Goal: Transaction & Acquisition: Download file/media

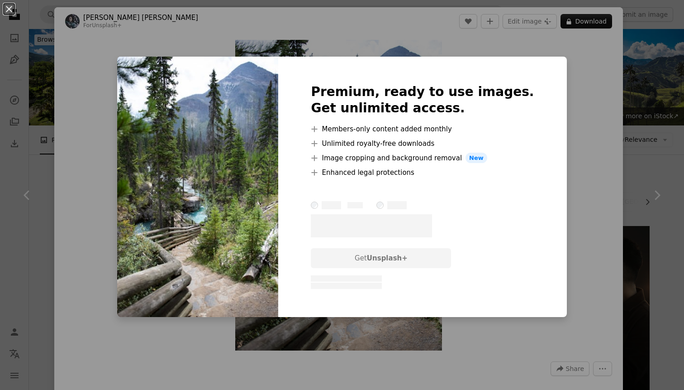
scroll to position [551, 0]
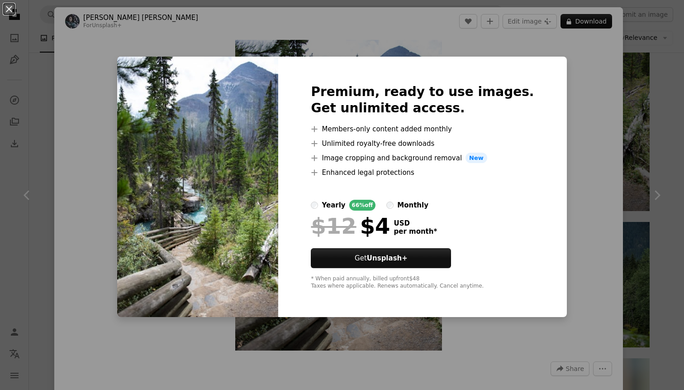
click at [117, 62] on div "An X shape Premium, ready to use images. Get unlimited access. A plus sign Memb…" at bounding box center [342, 195] width 684 height 390
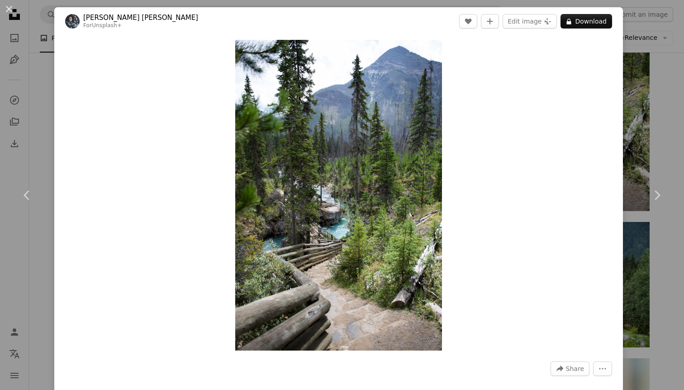
click at [29, 126] on div "An X shape Chevron left Chevron right [PERSON_NAME] [PERSON_NAME] For Unsplash+…" at bounding box center [342, 195] width 684 height 390
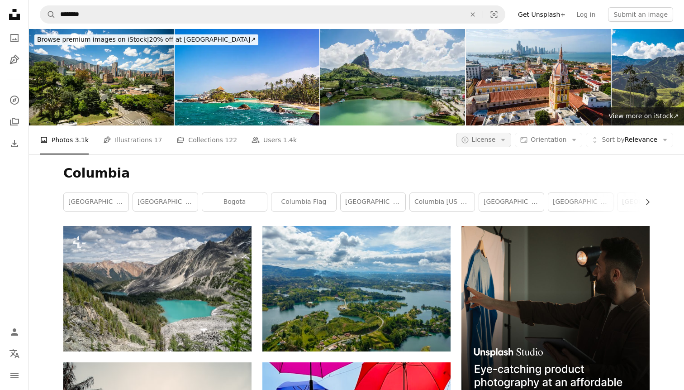
click at [491, 137] on span "License" at bounding box center [484, 139] width 24 height 7
click at [493, 210] on span "Free" at bounding box center [507, 212] width 55 height 9
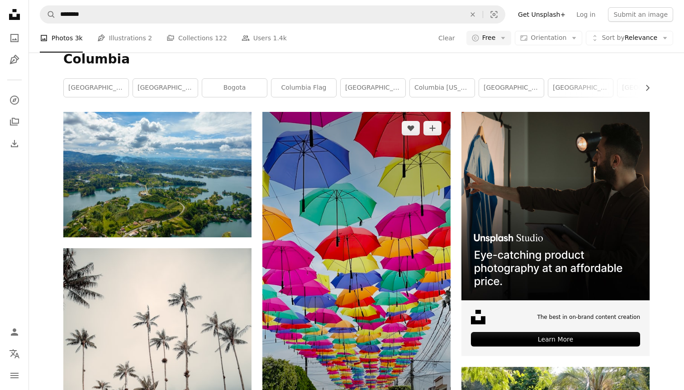
scroll to position [112, 0]
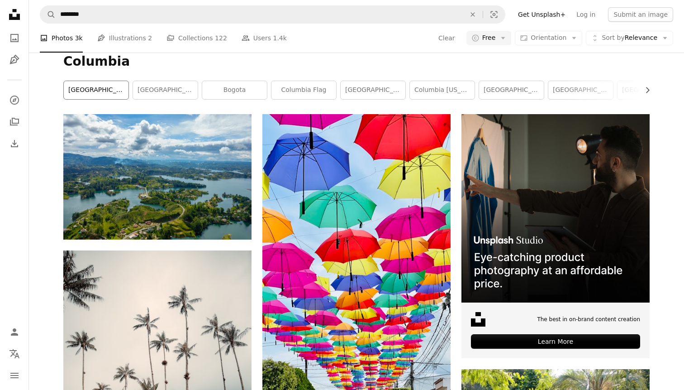
click at [92, 90] on link "[GEOGRAPHIC_DATA]" at bounding box center [96, 90] width 65 height 18
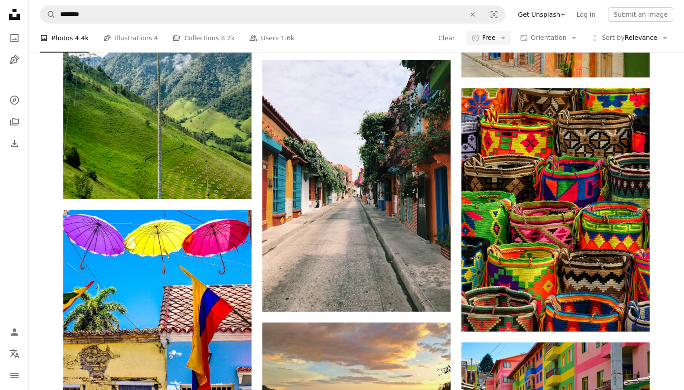
scroll to position [529, 0]
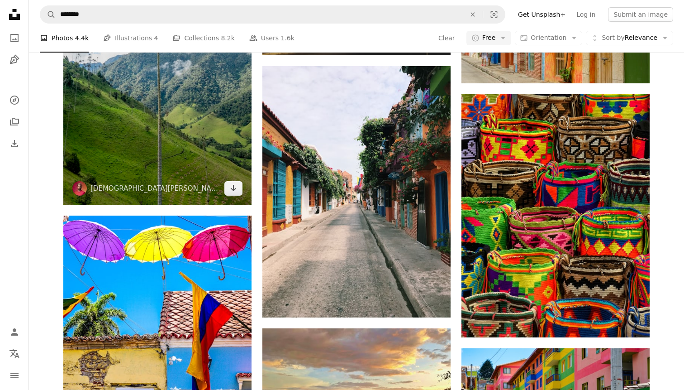
click at [170, 131] on img at bounding box center [157, 63] width 188 height 282
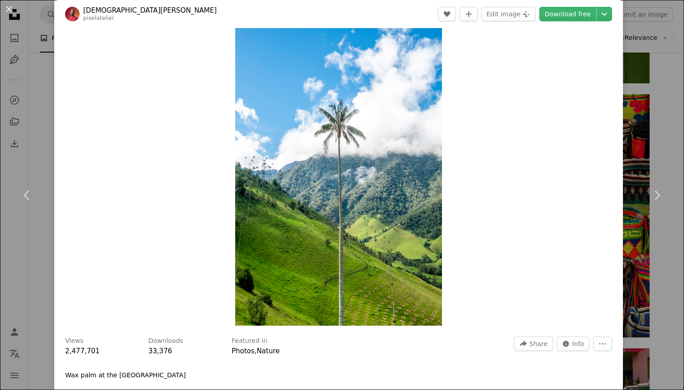
scroll to position [19, 0]
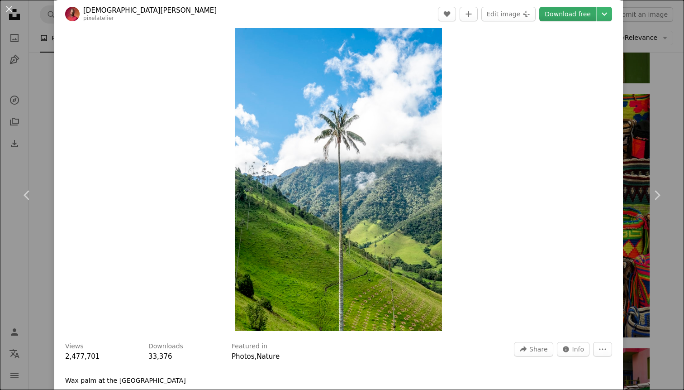
click at [565, 13] on link "Download free" at bounding box center [567, 14] width 57 height 14
